Goal: Entertainment & Leisure: Consume media (video, audio)

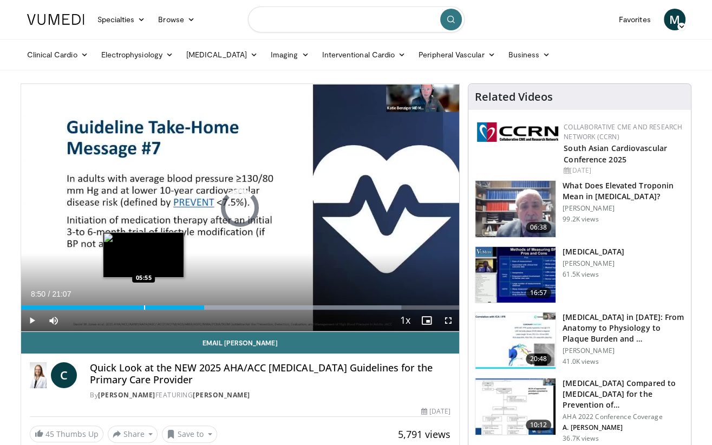
click at [144, 305] on div "Progress Bar" at bounding box center [144, 307] width 1 height 4
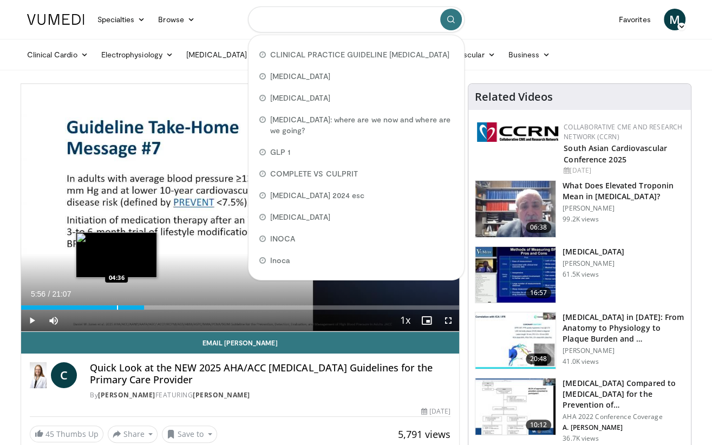
click at [116, 304] on div "Loaded : 28.17% 05:56 04:36" at bounding box center [240, 304] width 439 height 10
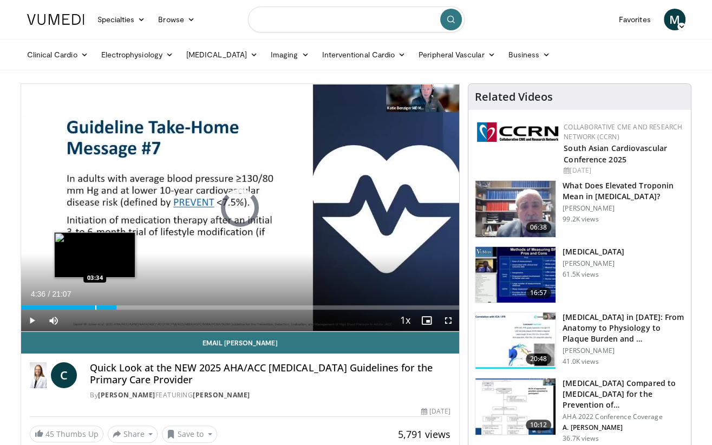
click at [95, 303] on div "Loaded : 22.09% 04:36 03:34" at bounding box center [240, 304] width 439 height 10
click at [77, 309] on div "Progress Bar" at bounding box center [77, 307] width 1 height 4
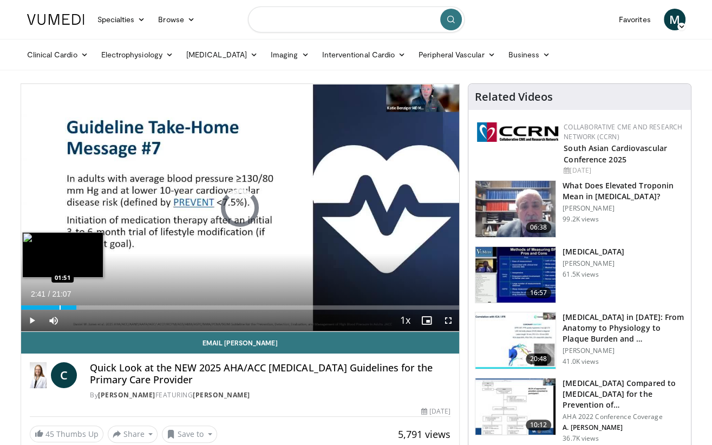
click at [60, 307] on div "Progress Bar" at bounding box center [60, 307] width 1 height 4
click at [45, 305] on div "Progress Bar" at bounding box center [45, 307] width 1 height 4
click at [55, 306] on div "Progress Bar" at bounding box center [55, 307] width 1 height 4
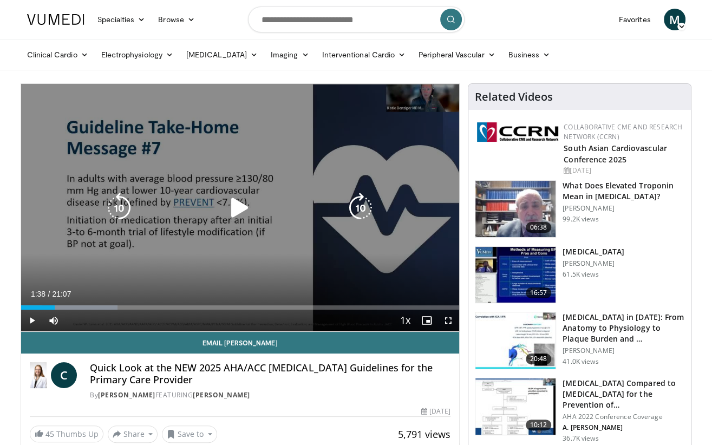
click at [162, 250] on div "20 seconds Tap to unmute" at bounding box center [240, 207] width 439 height 247
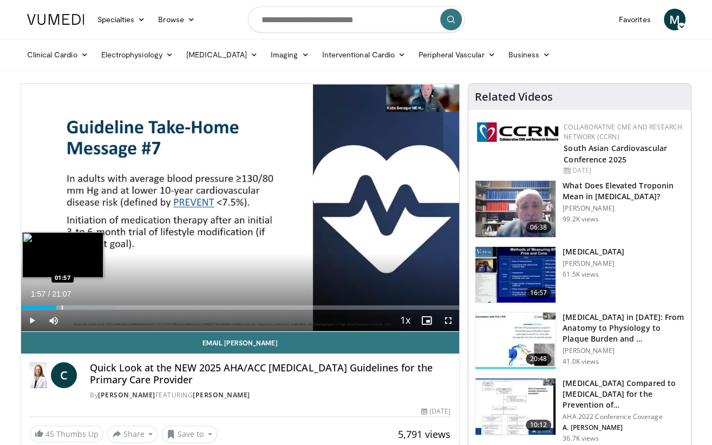
click at [62, 309] on div "Progress Bar" at bounding box center [62, 307] width 1 height 4
click at [66, 307] on div "Progress Bar" at bounding box center [66, 307] width 1 height 4
click at [65, 306] on div "20 seconds Tap to unmute" at bounding box center [240, 207] width 439 height 247
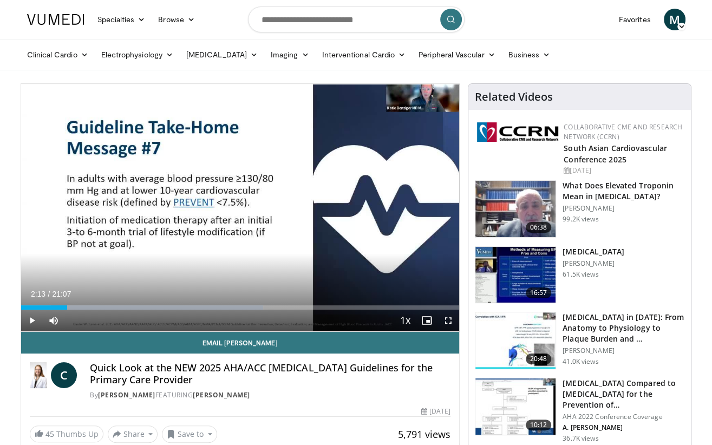
click at [450, 321] on span "Video Player" at bounding box center [448, 321] width 22 height 22
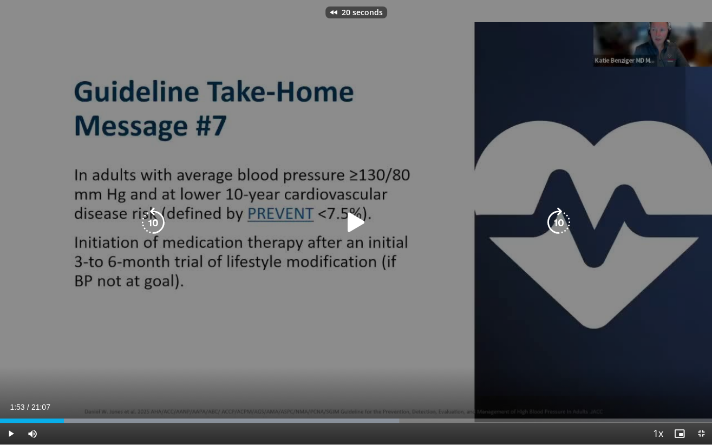
click at [450, 321] on div "20 seconds Tap to unmute" at bounding box center [356, 222] width 712 height 444
click at [153, 225] on icon "Video Player" at bounding box center [153, 222] width 30 height 30
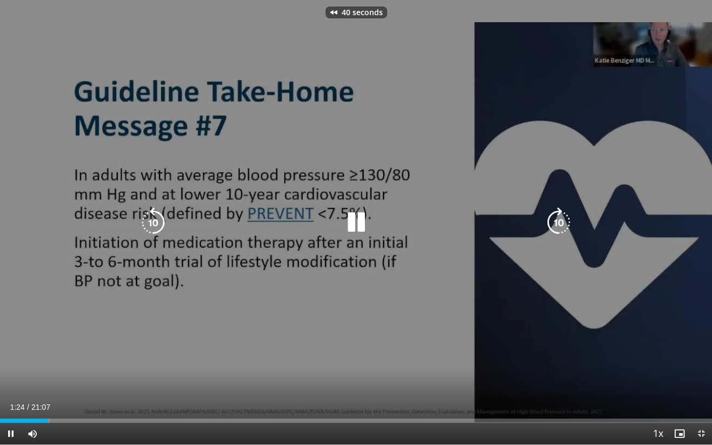
click at [153, 225] on icon "Video Player" at bounding box center [153, 222] width 30 height 30
click at [181, 274] on div "50 seconds Tap to unmute" at bounding box center [356, 222] width 712 height 444
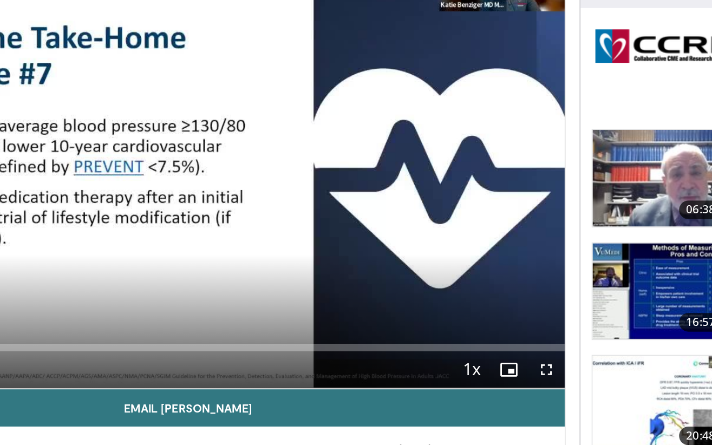
click at [184, 142] on div "50 seconds Tap to unmute" at bounding box center [240, 207] width 439 height 247
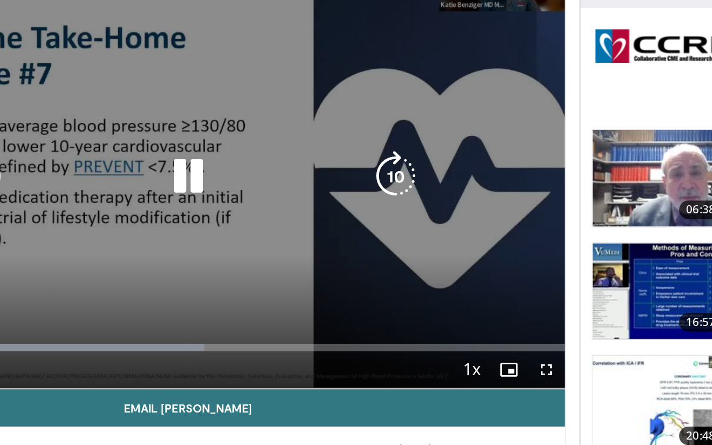
click at [184, 143] on div "50 seconds Tap to unmute" at bounding box center [240, 207] width 439 height 247
